Goal: Check status

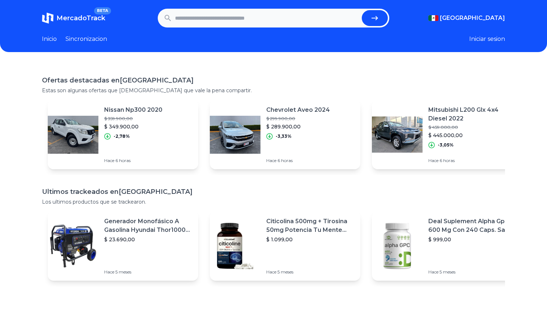
click at [211, 20] on input "text" at bounding box center [267, 18] width 184 height 16
paste input "**********"
click at [372, 17] on icon "submit" at bounding box center [375, 18] width 9 height 9
type input "**********"
